Goal: Find contact information: Find contact information

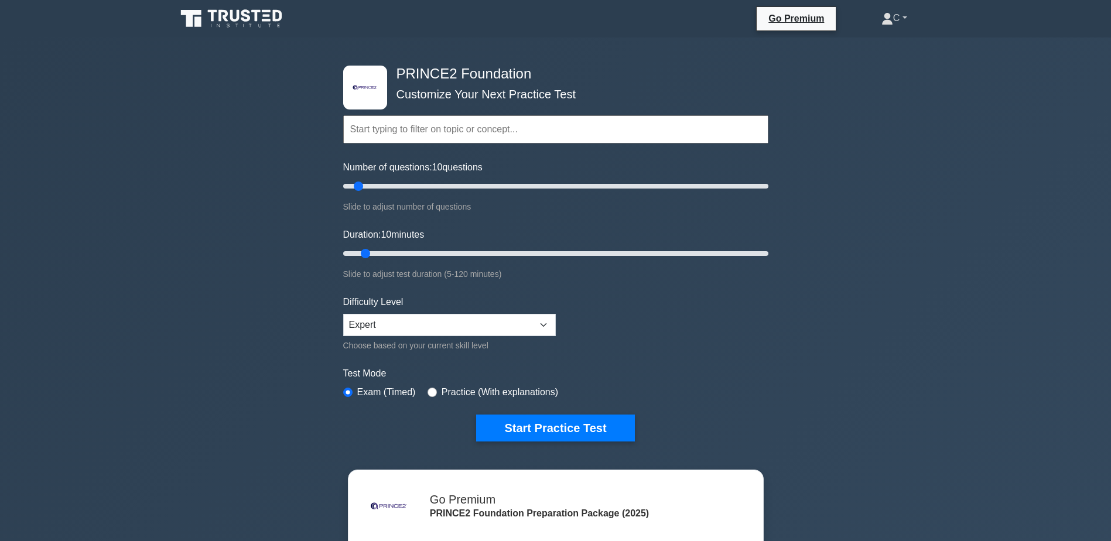
click at [891, 17] on link "C" at bounding box center [894, 17] width 82 height 23
click at [807, 121] on div ".st0{fill-rule:evenodd;clip-rule:evenodd;fill:#000041;} .st1{fill-rule:evenodd;…" at bounding box center [555, 394] width 1111 height 715
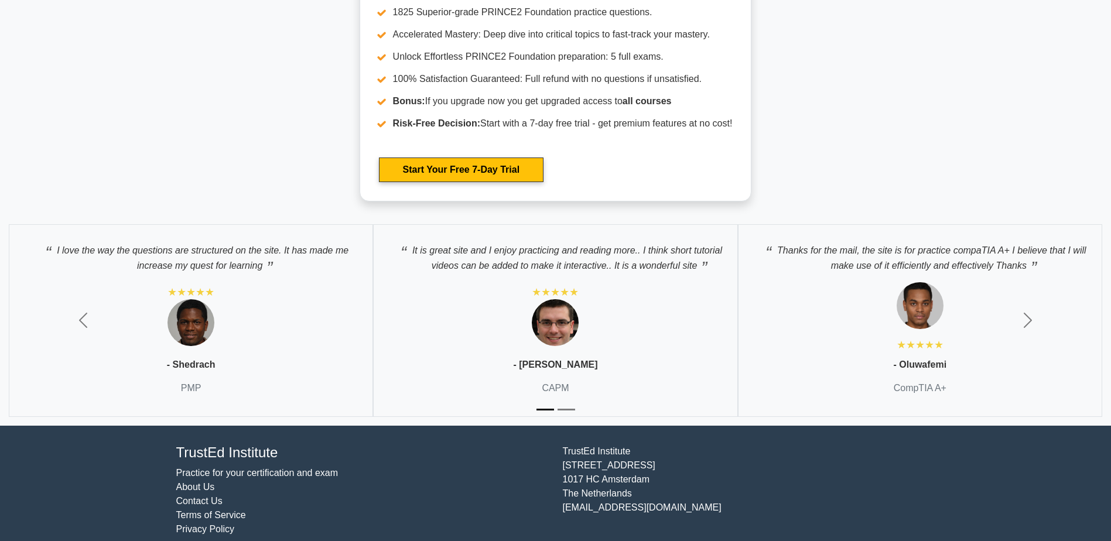
scroll to position [2495, 0]
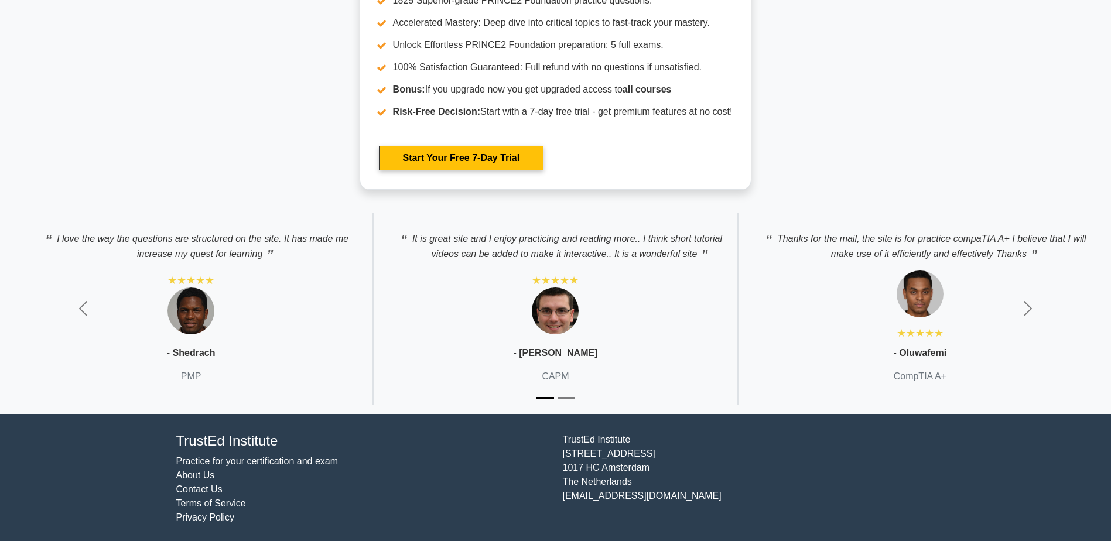
click at [213, 488] on link "Contact Us" at bounding box center [199, 489] width 46 height 10
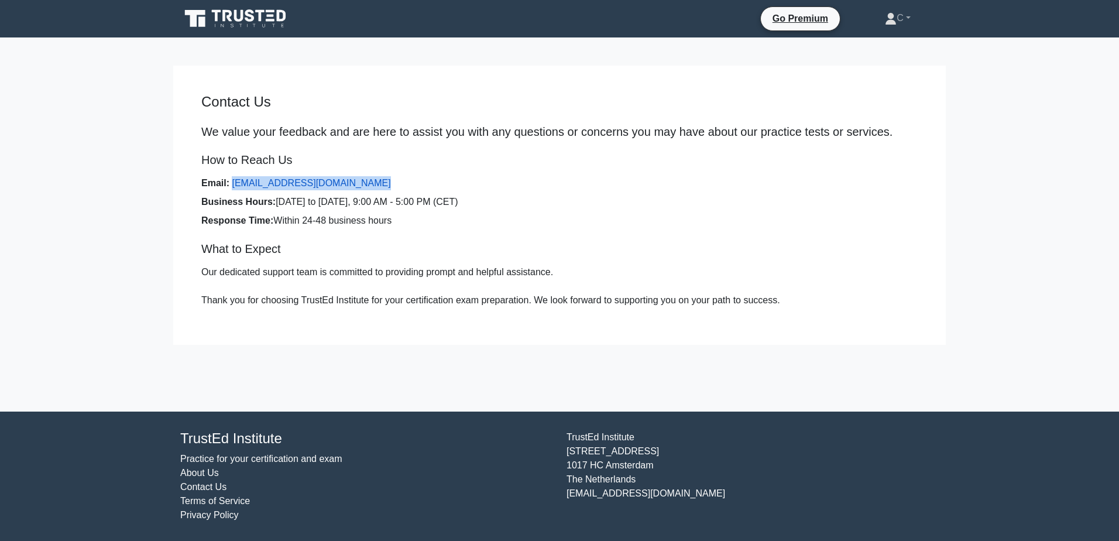
drag, startPoint x: 348, startPoint y: 186, endPoint x: 232, endPoint y: 186, distance: 115.9
click at [232, 186] on li "Email: [EMAIL_ADDRESS][DOMAIN_NAME]" at bounding box center [559, 183] width 717 height 14
copy link "[EMAIL_ADDRESS][DOMAIN_NAME]"
